Goal: Information Seeking & Learning: Learn about a topic

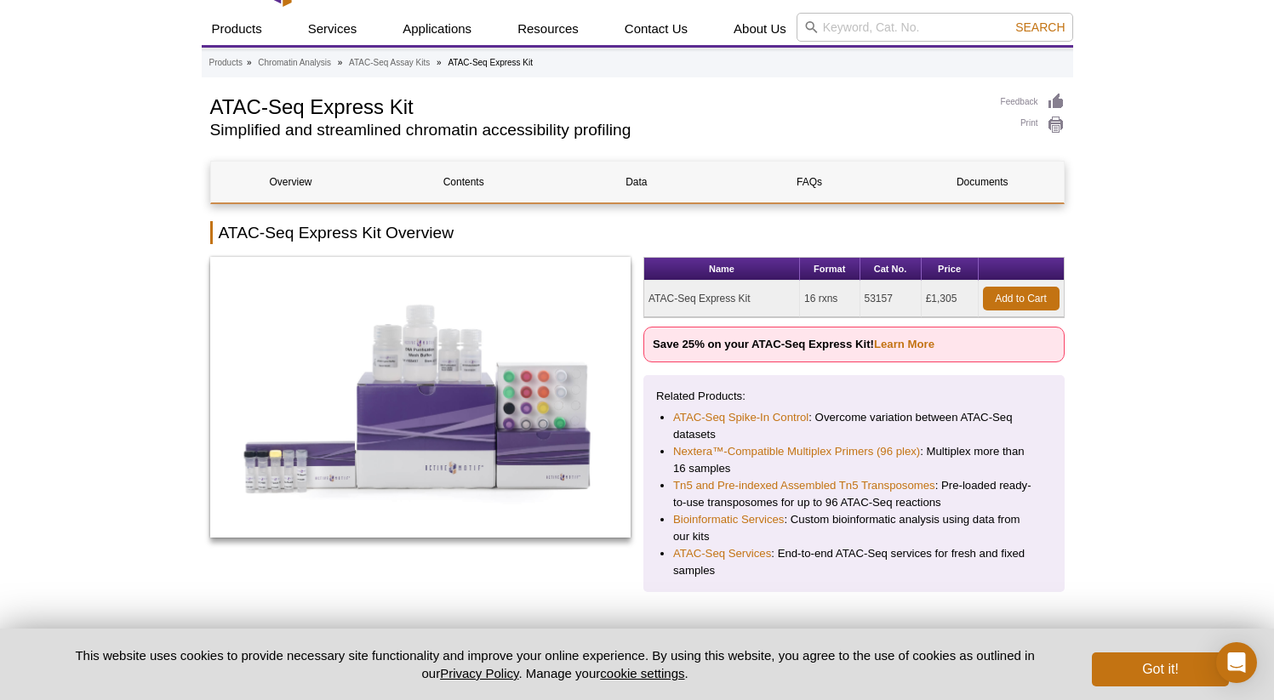
scroll to position [63, 0]
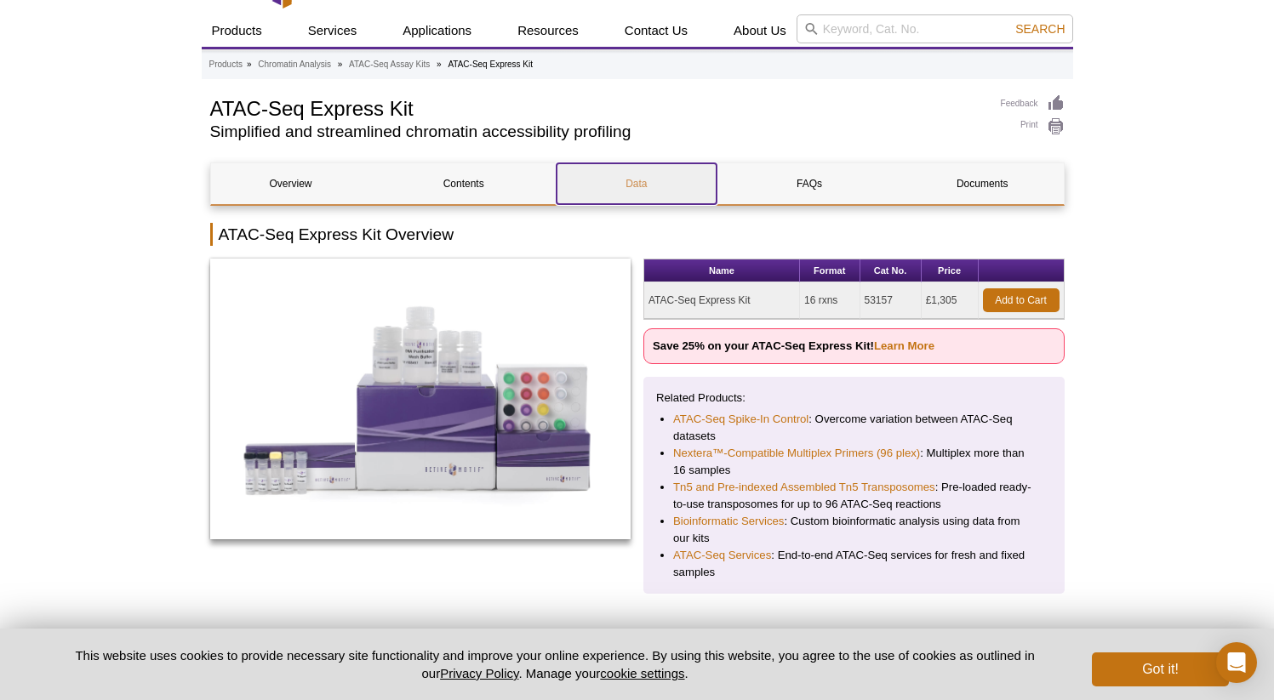
click at [607, 185] on link "Data" at bounding box center [636, 183] width 160 height 41
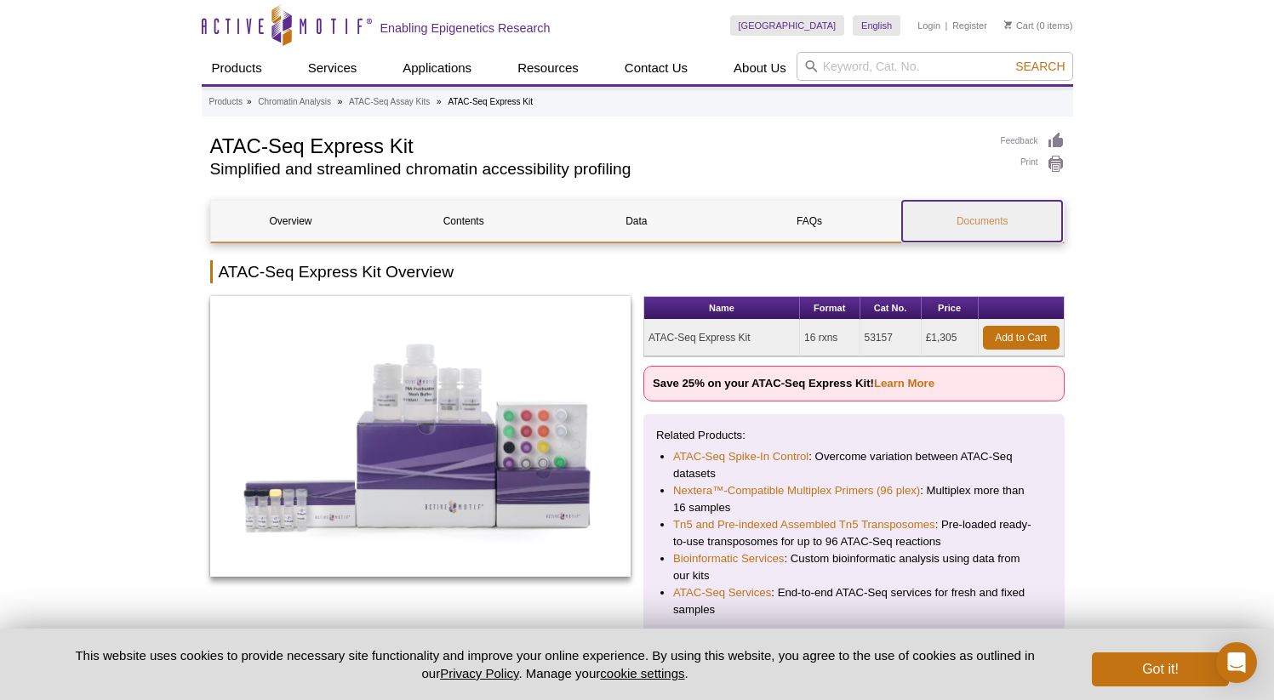
click at [954, 226] on link "Documents" at bounding box center [982, 221] width 160 height 41
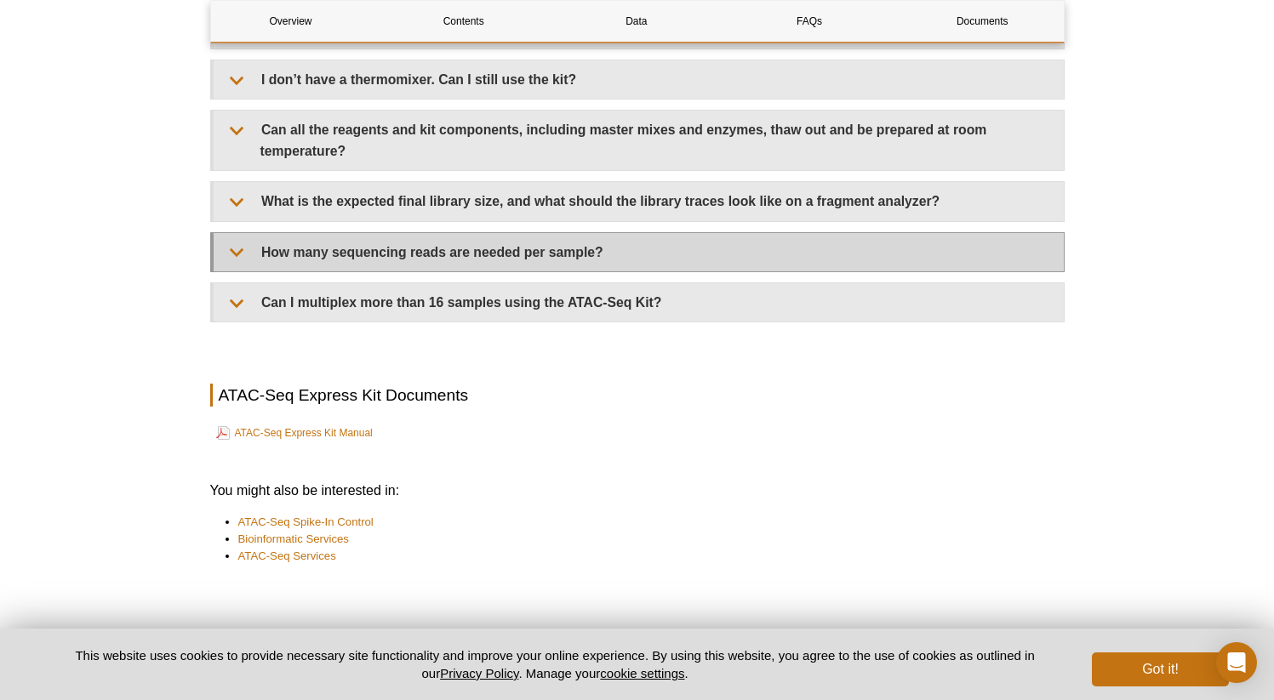
scroll to position [4099, 0]
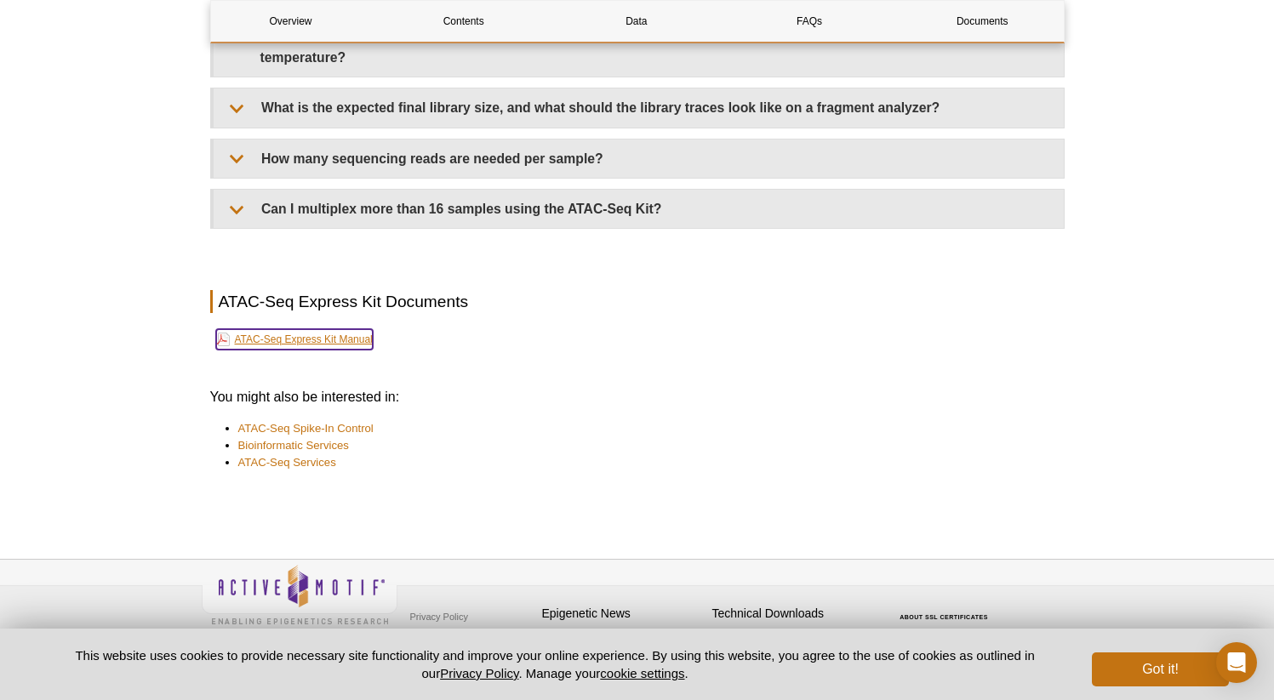
click at [355, 330] on link "ATAC-Seq Express Kit Manual" at bounding box center [294, 339] width 157 height 20
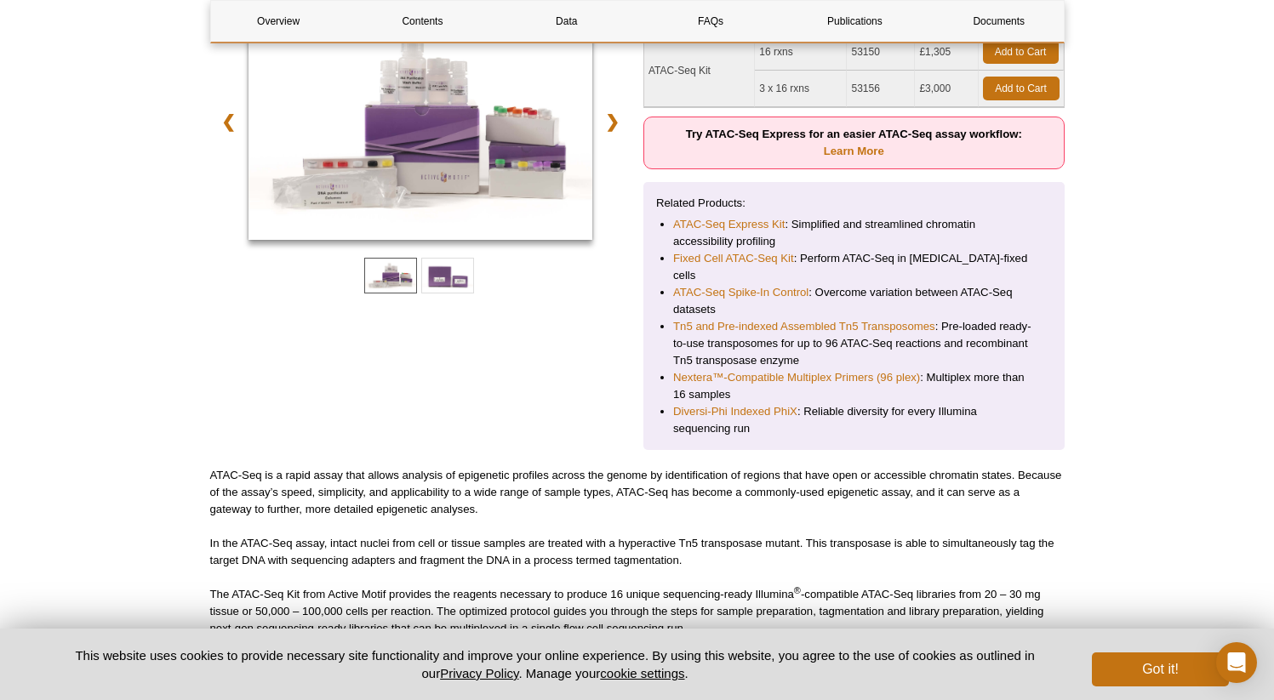
scroll to position [365, 0]
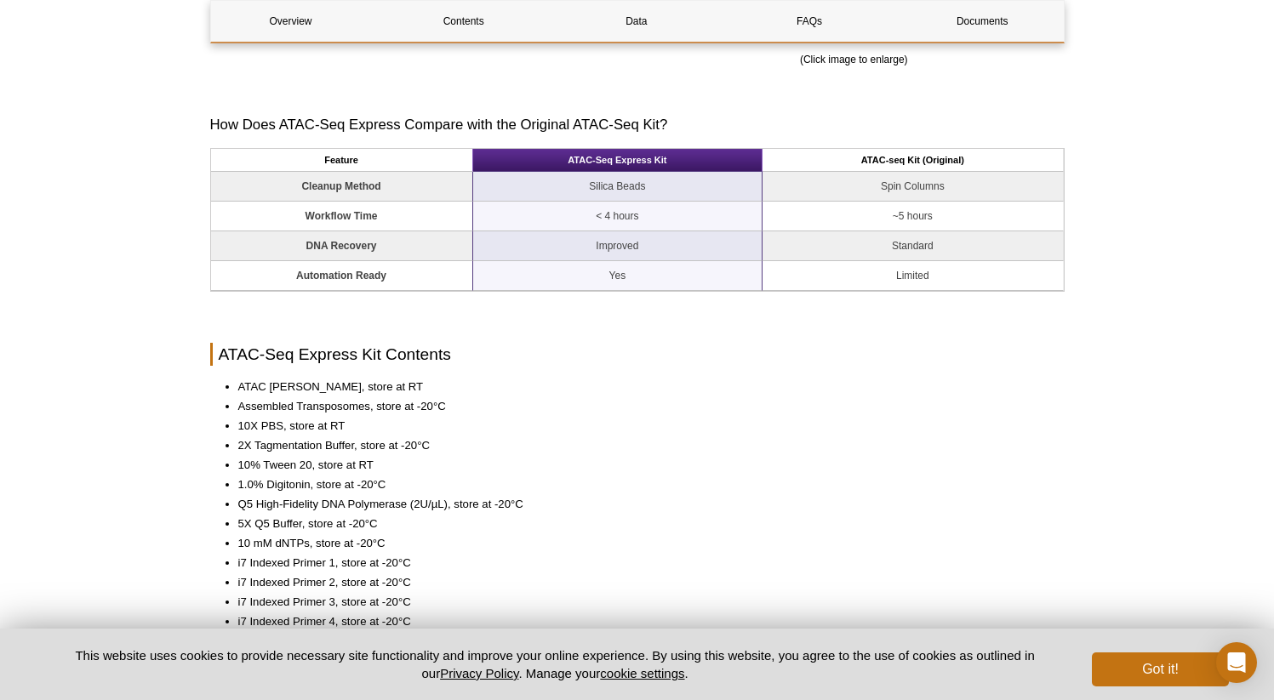
scroll to position [1309, 0]
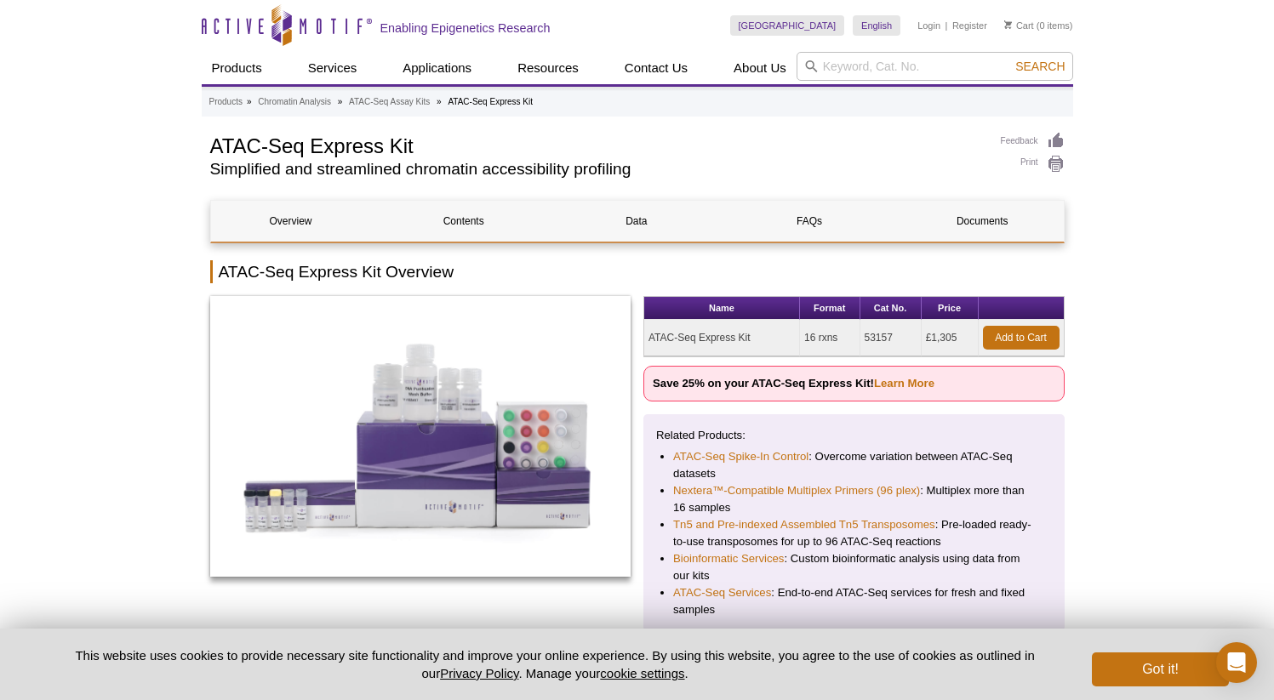
click at [872, 333] on td "53157" at bounding box center [890, 338] width 61 height 37
copy td "53157"
